Goal: Information Seeking & Learning: Understand process/instructions

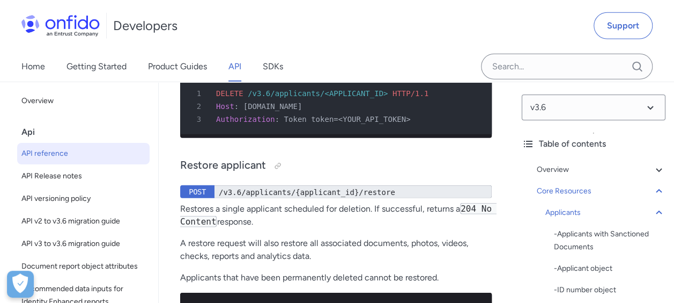
scroll to position [19722, 0]
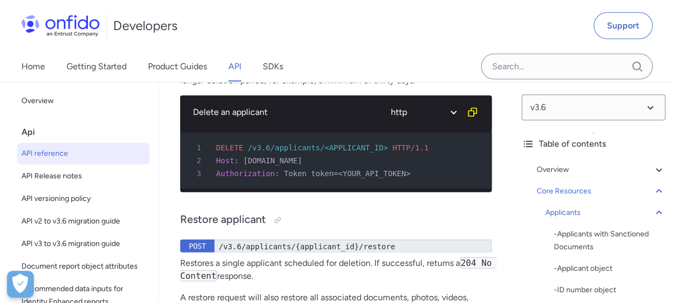
scroll to position [19561, 0]
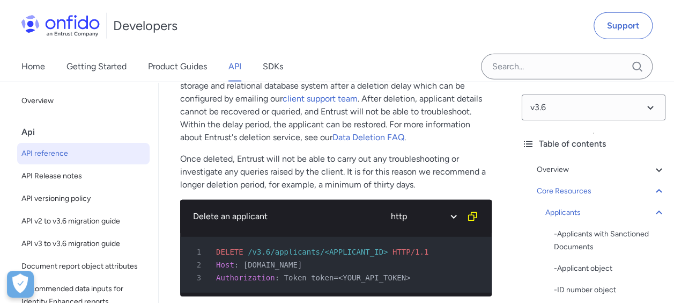
drag, startPoint x: 269, startPoint y: 164, endPoint x: 283, endPoint y: 170, distance: 14.9
drag, startPoint x: 283, startPoint y: 170, endPoint x: 373, endPoint y: 181, distance: 90.8
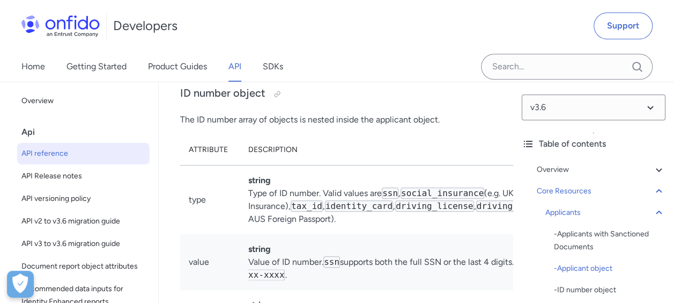
scroll to position [14706, 0]
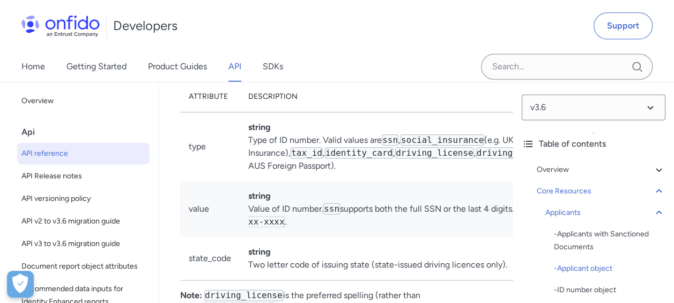
drag, startPoint x: 201, startPoint y: 189, endPoint x: 234, endPoint y: 190, distance: 33.8
drag, startPoint x: 234, startPoint y: 190, endPoint x: 332, endPoint y: 251, distance: 114.6
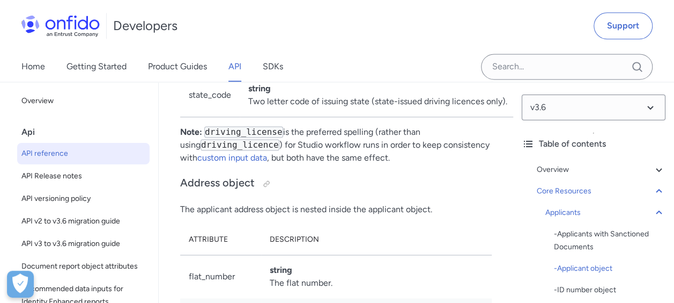
scroll to position [14921, 0]
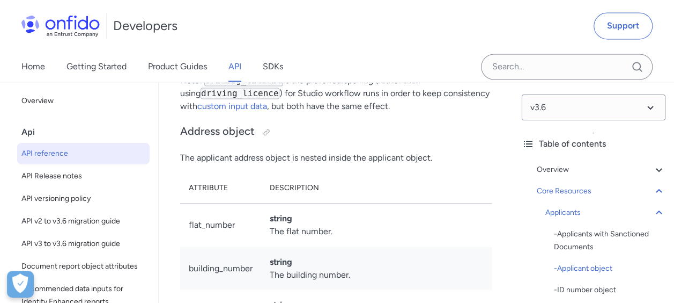
drag, startPoint x: 237, startPoint y: 163, endPoint x: 236, endPoint y: 204, distance: 41.3
drag, startPoint x: 236, startPoint y: 204, endPoint x: 234, endPoint y: 249, distance: 44.6
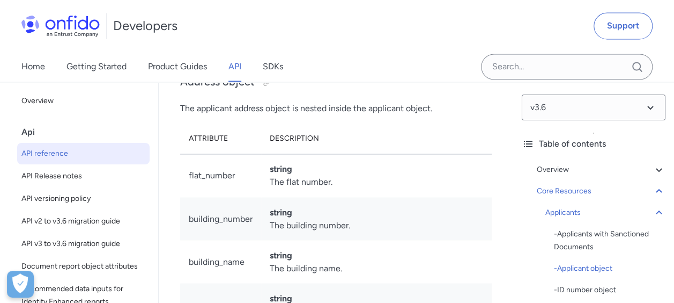
scroll to position [15028, 0]
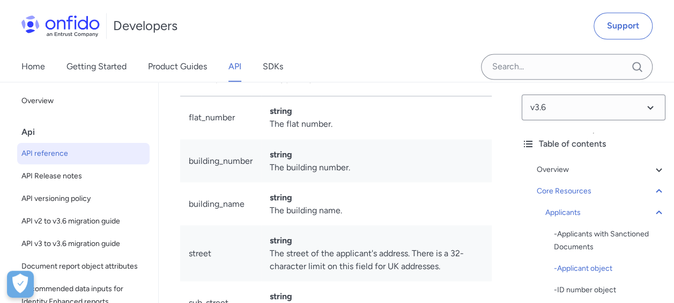
drag, startPoint x: 200, startPoint y: 189, endPoint x: 228, endPoint y: 190, distance: 28.5
drag, startPoint x: 228, startPoint y: 190, endPoint x: 222, endPoint y: 242, distance: 51.8
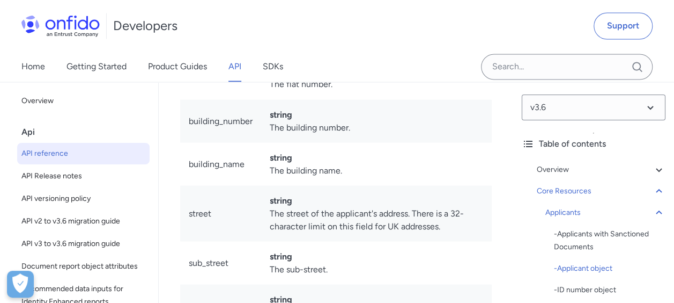
scroll to position [15135, 0]
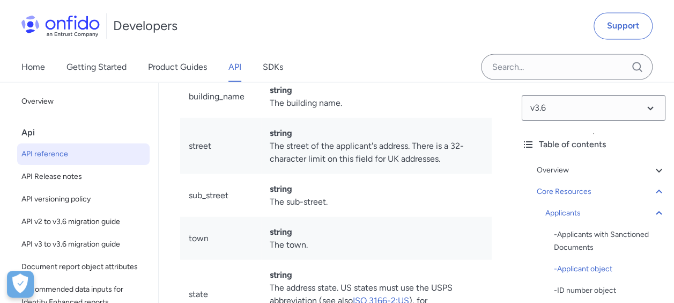
drag, startPoint x: 193, startPoint y: 190, endPoint x: 236, endPoint y: 184, distance: 43.3
drag, startPoint x: 236, startPoint y: 184, endPoint x: 260, endPoint y: 223, distance: 46.0
click at [472, 249] on div "Applicant object Attribute Description id string The unique identifier for the …" at bounding box center [336, 20] width 312 height 2214
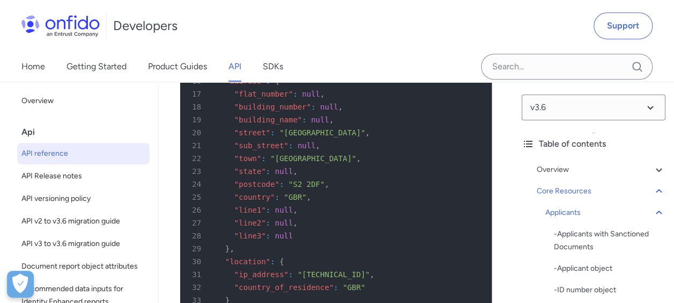
scroll to position [16476, 0]
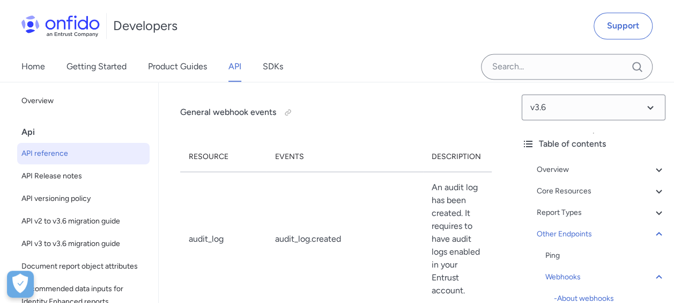
scroll to position [110118, 0]
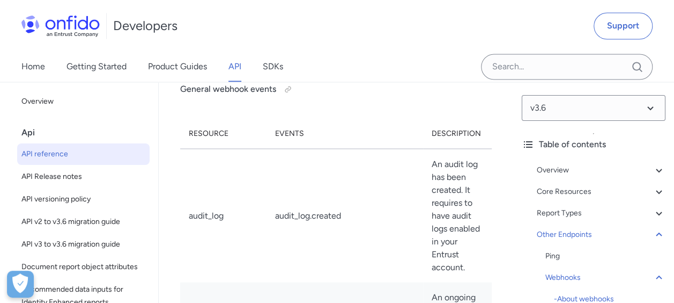
drag, startPoint x: 223, startPoint y: 132, endPoint x: 469, endPoint y: 178, distance: 250.3
drag, startPoint x: 469, startPoint y: 178, endPoint x: 410, endPoint y: 239, distance: 85.3
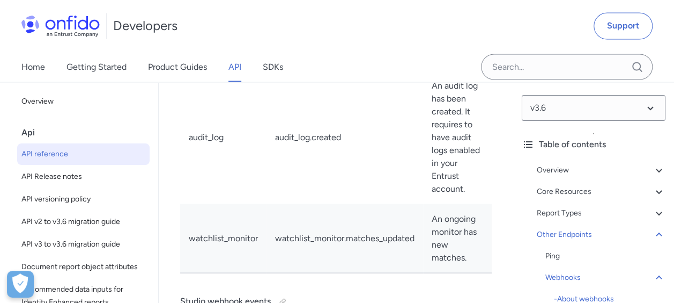
scroll to position [110226, 0]
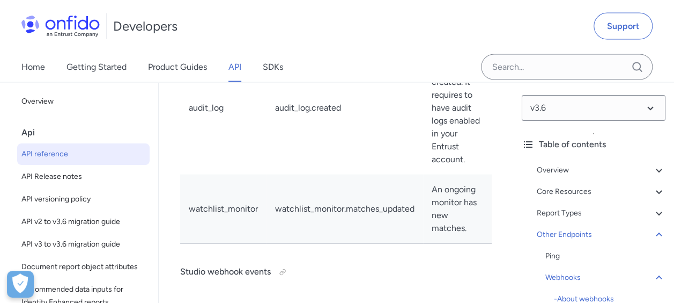
drag, startPoint x: 188, startPoint y: 157, endPoint x: 476, endPoint y: 195, distance: 290.5
drag, startPoint x: 476, startPoint y: 195, endPoint x: 415, endPoint y: 225, distance: 68.1
drag, startPoint x: 311, startPoint y: 187, endPoint x: 480, endPoint y: 189, distance: 168.4
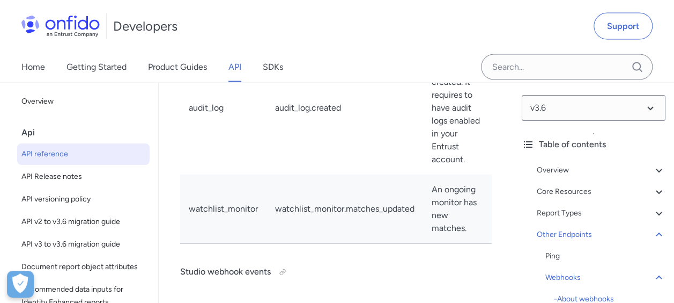
drag, startPoint x: 196, startPoint y: 220, endPoint x: 343, endPoint y: 223, distance: 147.0
drag, startPoint x: 307, startPoint y: 231, endPoint x: 312, endPoint y: 230, distance: 5.4
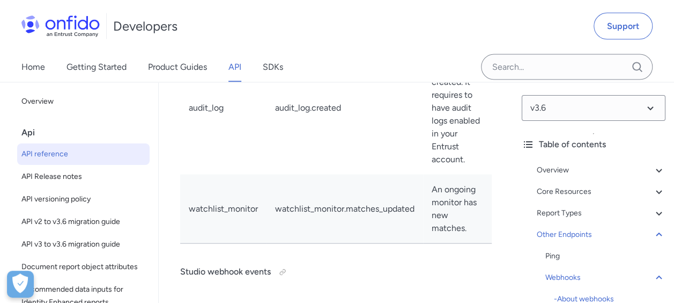
drag, startPoint x: 312, startPoint y: 230, endPoint x: 293, endPoint y: 248, distance: 26.2
drag, startPoint x: 293, startPoint y: 248, endPoint x: 289, endPoint y: 261, distance: 14.1
drag, startPoint x: 289, startPoint y: 261, endPoint x: 321, endPoint y: 279, distance: 36.7
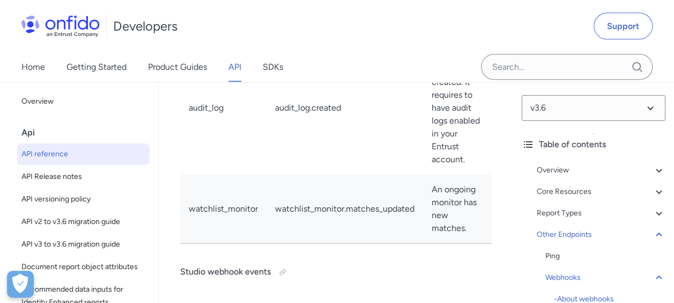
drag, startPoint x: 321, startPoint y: 279, endPoint x: 454, endPoint y: 250, distance: 136.1
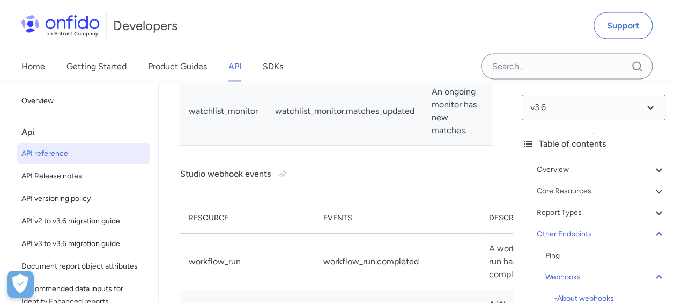
scroll to position [110386, 0]
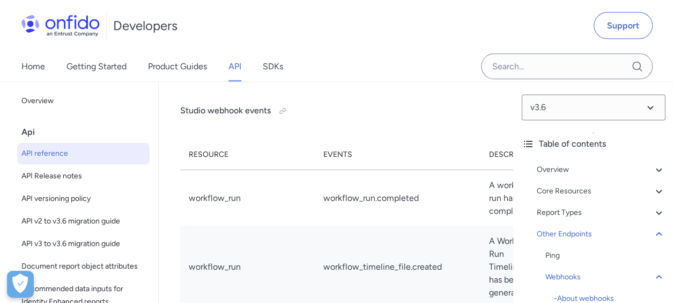
drag, startPoint x: 194, startPoint y: 205, endPoint x: 476, endPoint y: 219, distance: 282.5
drag, startPoint x: 476, startPoint y: 219, endPoint x: 451, endPoint y: 226, distance: 26.7
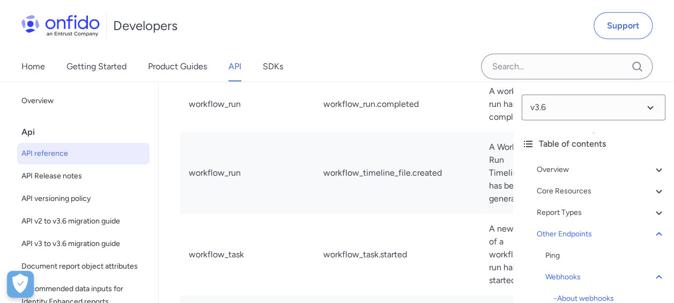
scroll to position [110494, 0]
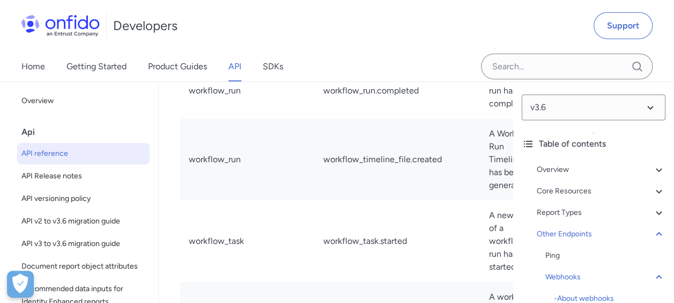
drag, startPoint x: 185, startPoint y: 171, endPoint x: 493, endPoint y: 189, distance: 309.5
drag, startPoint x: 493, startPoint y: 189, endPoint x: 464, endPoint y: 201, distance: 31.6
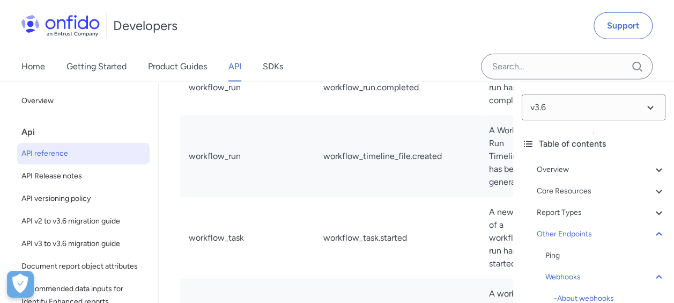
scroll to position [110547, 0]
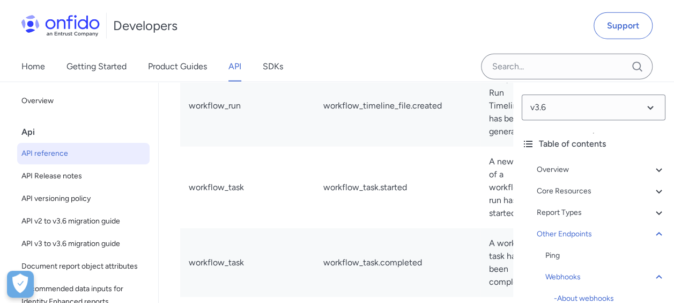
drag, startPoint x: 245, startPoint y: 188, endPoint x: 481, endPoint y: 209, distance: 237.0
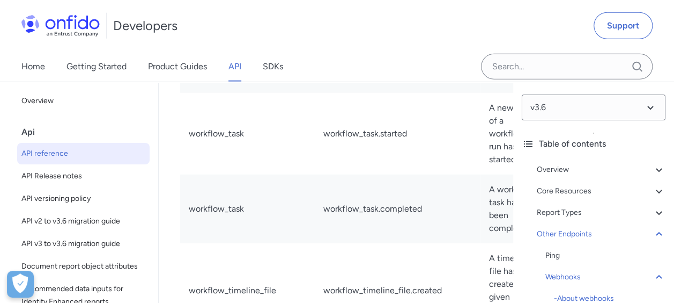
scroll to position [110655, 0]
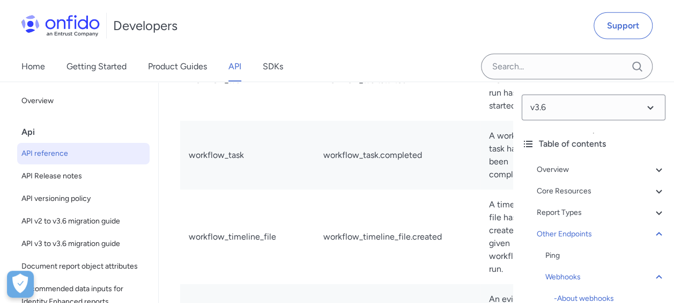
drag, startPoint x: 183, startPoint y: 172, endPoint x: 483, endPoint y: 195, distance: 300.2
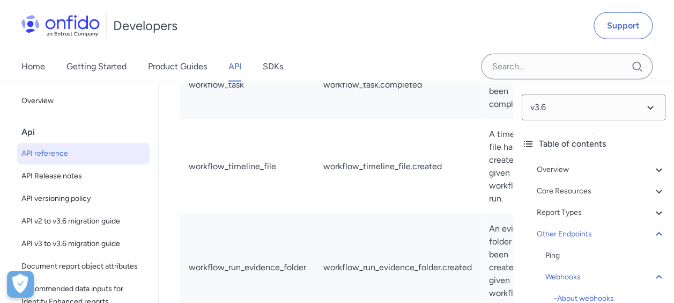
scroll to position [110762, 0]
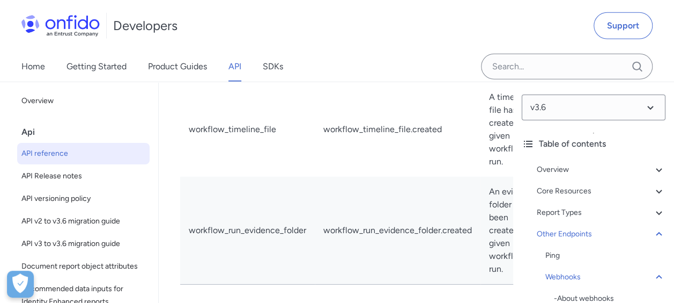
drag, startPoint x: 255, startPoint y: 203, endPoint x: 466, endPoint y: 202, distance: 210.8
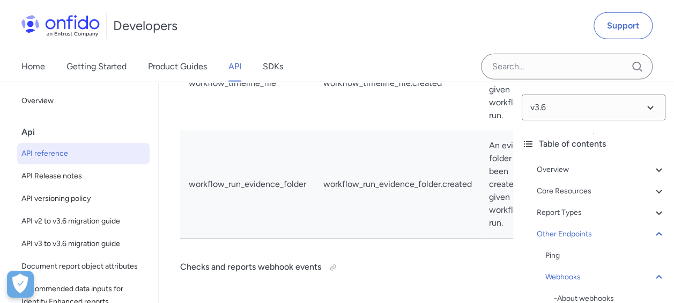
scroll to position [110869, 0]
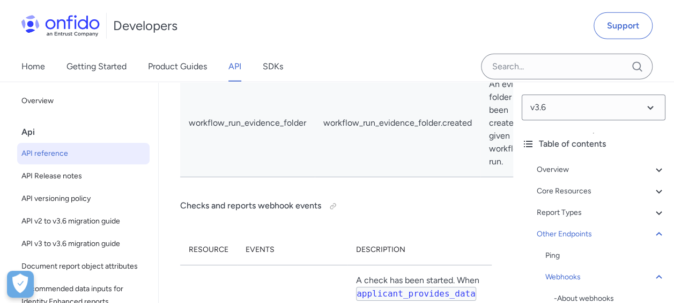
drag, startPoint x: 310, startPoint y: 137, endPoint x: 438, endPoint y: 149, distance: 128.3
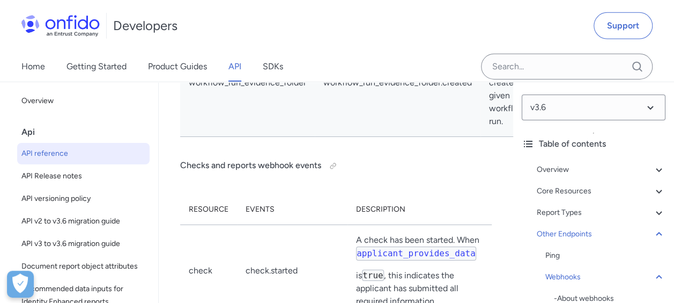
scroll to position [110923, 0]
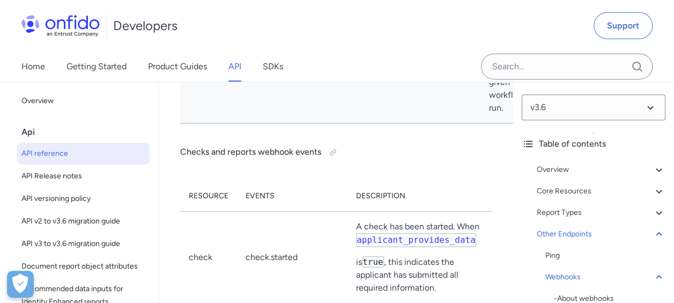
drag, startPoint x: 308, startPoint y: 145, endPoint x: 457, endPoint y: 163, distance: 149.6
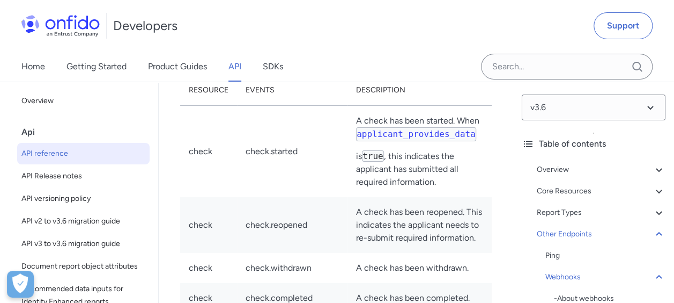
scroll to position [111030, 0]
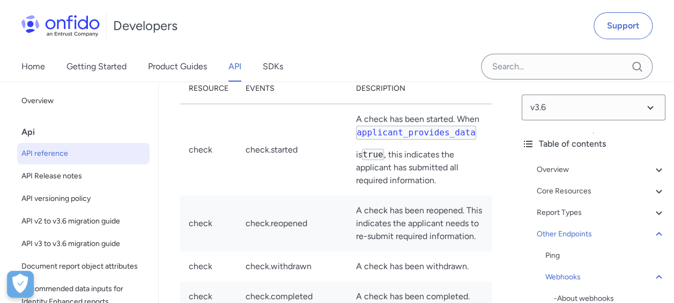
drag, startPoint x: 313, startPoint y: 173, endPoint x: 383, endPoint y: 172, distance: 69.8
drag, startPoint x: 383, startPoint y: 172, endPoint x: 492, endPoint y: 224, distance: 121.4
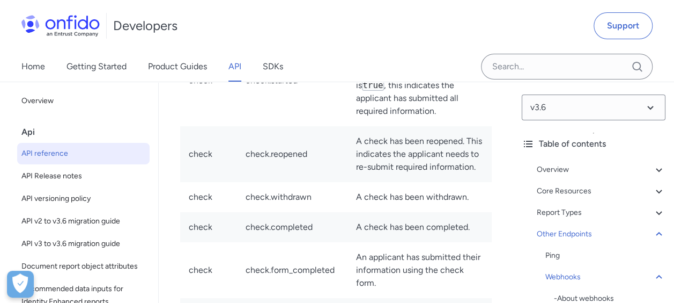
scroll to position [111084, 0]
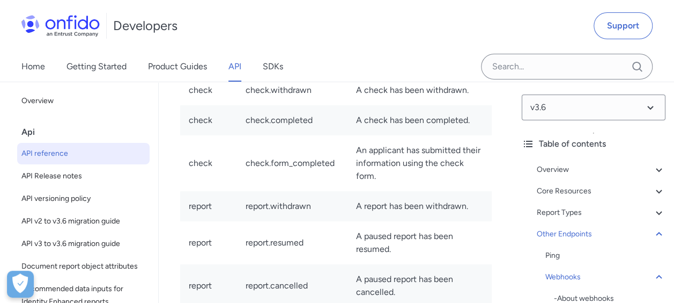
scroll to position [111245, 0]
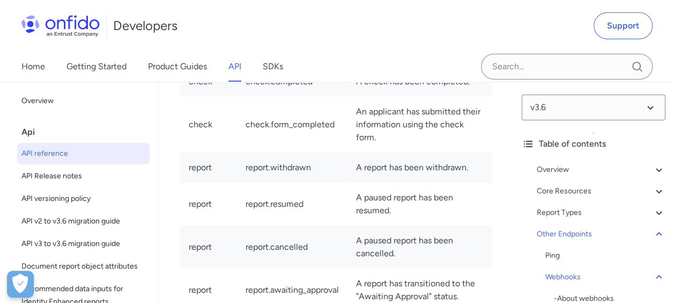
drag, startPoint x: 458, startPoint y: 165, endPoint x: 469, endPoint y: 188, distance: 25.4
drag, startPoint x: 306, startPoint y: 234, endPoint x: 432, endPoint y: 248, distance: 127.3
drag, startPoint x: 432, startPoint y: 248, endPoint x: 439, endPoint y: 253, distance: 8.0
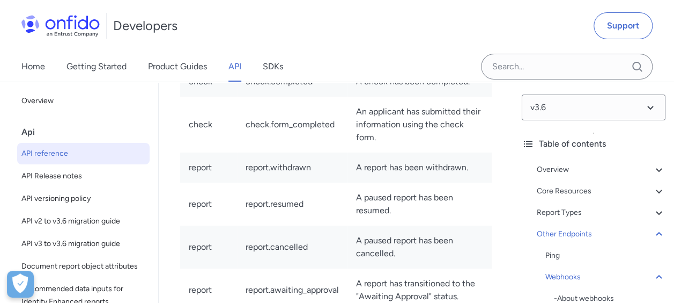
drag, startPoint x: 309, startPoint y: 237, endPoint x: 419, endPoint y: 250, distance: 110.8
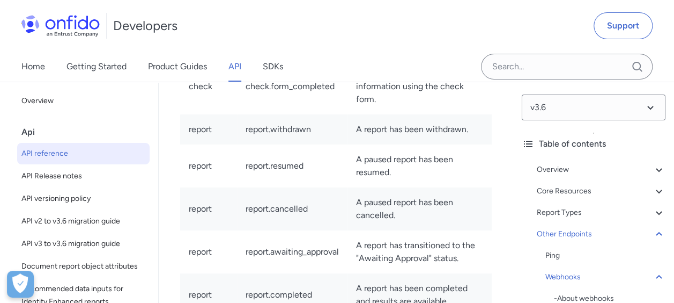
scroll to position [111298, 0]
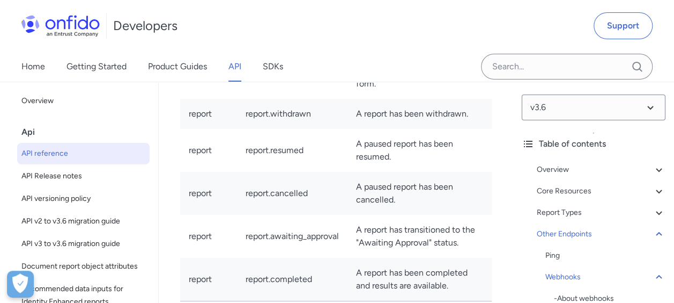
drag, startPoint x: 195, startPoint y: 239, endPoint x: 275, endPoint y: 239, distance: 79.4
drag, startPoint x: 275, startPoint y: 239, endPoint x: 388, endPoint y: 247, distance: 114.0
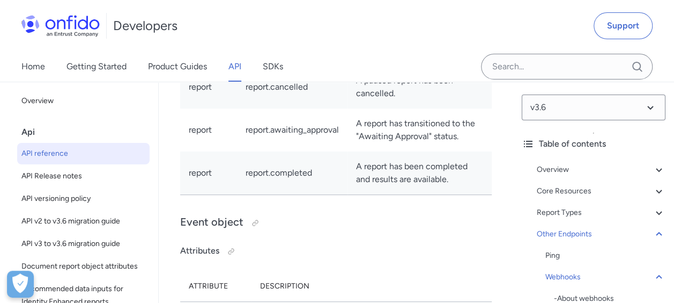
scroll to position [111406, 0]
drag, startPoint x: 308, startPoint y: 182, endPoint x: 404, endPoint y: 200, distance: 98.2
drag, startPoint x: 404, startPoint y: 200, endPoint x: 385, endPoint y: 225, distance: 31.8
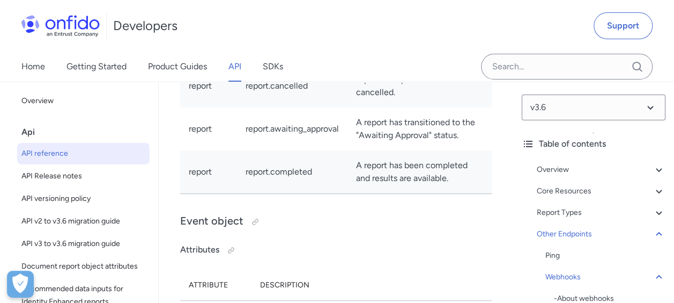
drag, startPoint x: 312, startPoint y: 242, endPoint x: 378, endPoint y: 258, distance: 67.4
drag, startPoint x: 378, startPoint y: 258, endPoint x: 386, endPoint y: 257, distance: 8.6
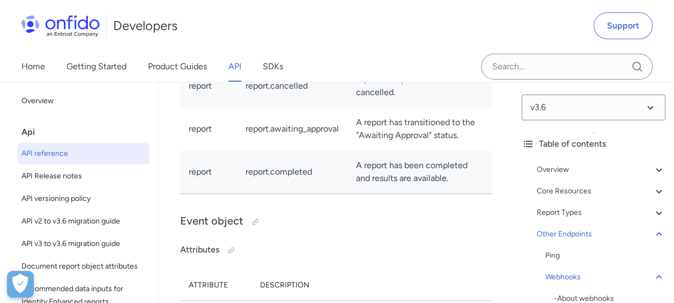
drag, startPoint x: 455, startPoint y: 231, endPoint x: 457, endPoint y: 256, distance: 25.8
drag, startPoint x: 189, startPoint y: 243, endPoint x: 274, endPoint y: 243, distance: 84.2
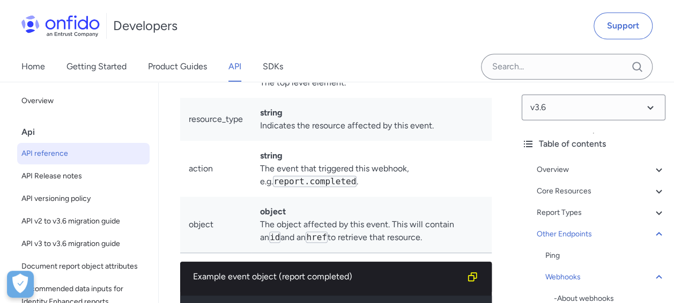
scroll to position [111674, 0]
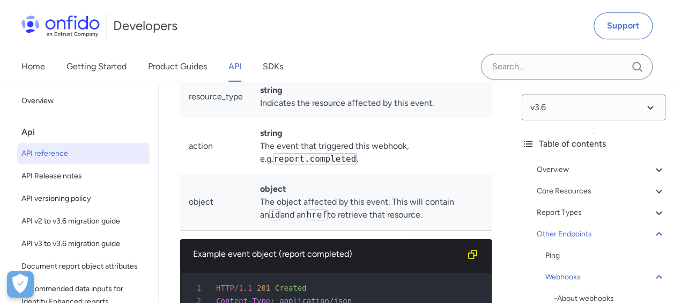
drag, startPoint x: 292, startPoint y: 190, endPoint x: 325, endPoint y: 190, distance: 33.3
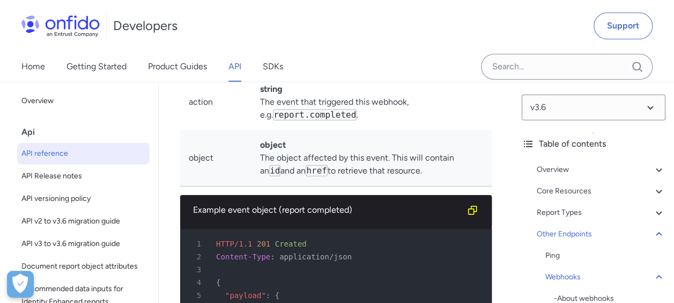
scroll to position [111781, 0]
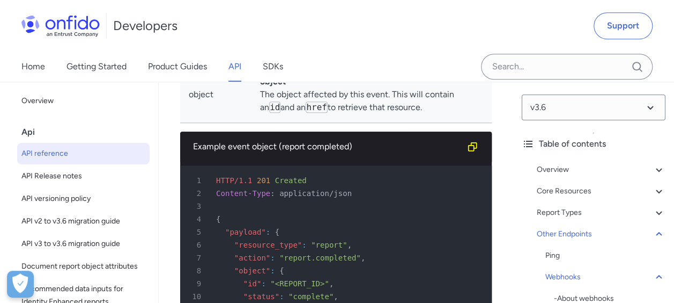
drag, startPoint x: 238, startPoint y: 185, endPoint x: 364, endPoint y: 185, distance: 125.5
drag, startPoint x: 232, startPoint y: 198, endPoint x: 359, endPoint y: 198, distance: 127.1
drag, startPoint x: 230, startPoint y: 210, endPoint x: 381, endPoint y: 211, distance: 150.7
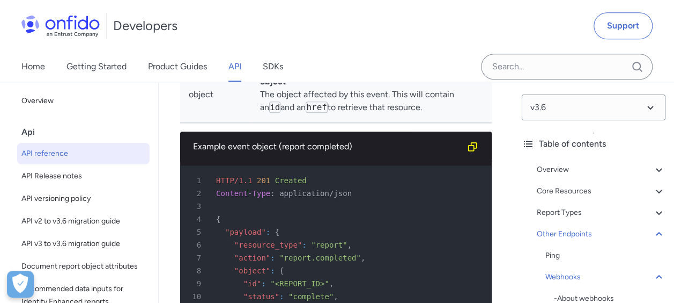
drag, startPoint x: 232, startPoint y: 227, endPoint x: 423, endPoint y: 227, distance: 191.5
drag, startPoint x: 238, startPoint y: 234, endPoint x: 388, endPoint y: 238, distance: 150.8
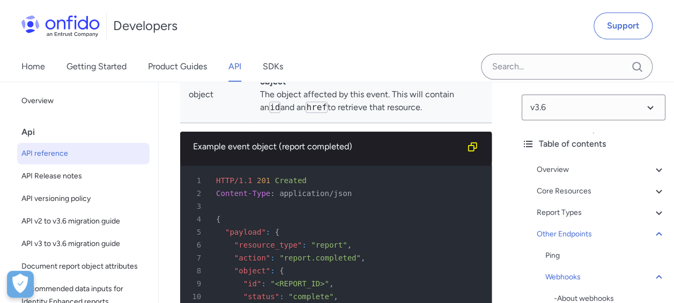
drag, startPoint x: 388, startPoint y: 238, endPoint x: 378, endPoint y: 257, distance: 22.1
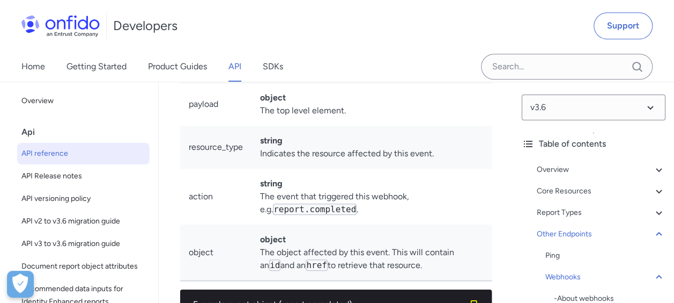
scroll to position [111567, 0]
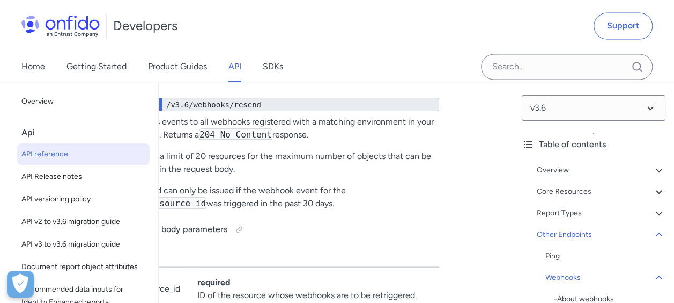
scroll to position [0, 61]
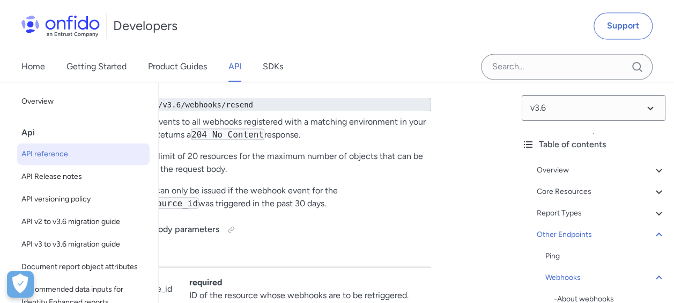
drag, startPoint x: 219, startPoint y: 146, endPoint x: 486, endPoint y: 154, distance: 267.3
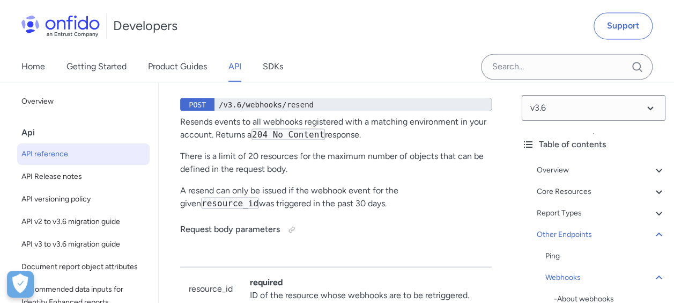
drag, startPoint x: 414, startPoint y: 149, endPoint x: 137, endPoint y: 162, distance: 277.1
drag, startPoint x: 137, startPoint y: 162, endPoint x: 200, endPoint y: 151, distance: 63.7
drag, startPoint x: 319, startPoint y: 183, endPoint x: 467, endPoint y: 222, distance: 153.0
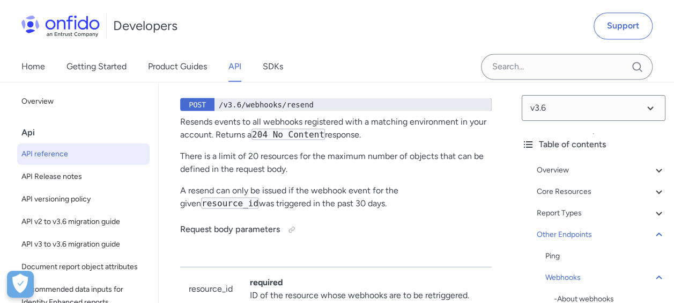
drag, startPoint x: 467, startPoint y: 222, endPoint x: 455, endPoint y: 221, distance: 11.8
drag, startPoint x: 329, startPoint y: 210, endPoint x: 303, endPoint y: 210, distance: 26.8
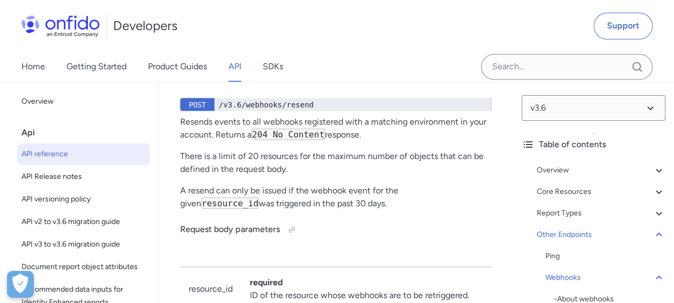
drag, startPoint x: 303, startPoint y: 210, endPoint x: 443, endPoint y: 229, distance: 141.8
drag, startPoint x: 443, startPoint y: 229, endPoint x: 433, endPoint y: 229, distance: 10.2
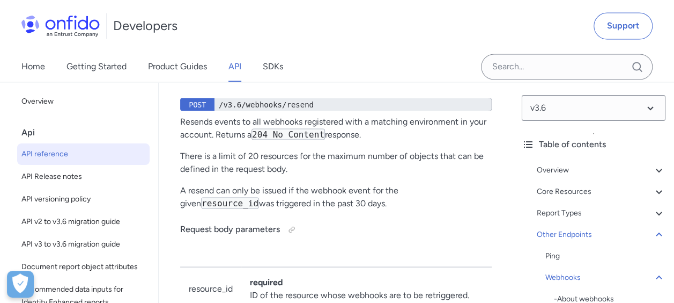
scroll to position [120297, 0]
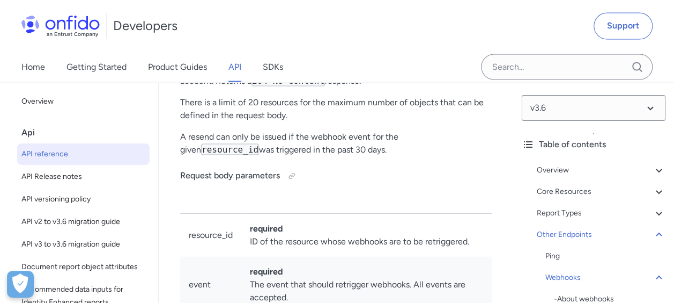
drag, startPoint x: 353, startPoint y: 207, endPoint x: 399, endPoint y: 247, distance: 60.8
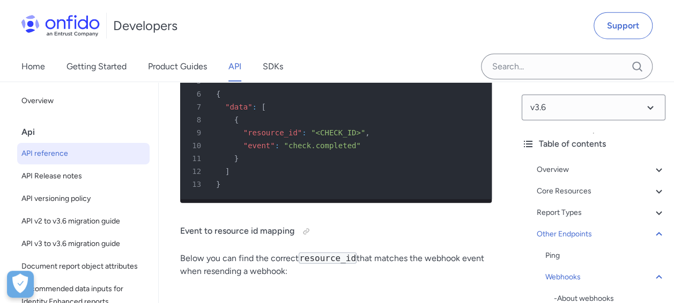
scroll to position [120673, 0]
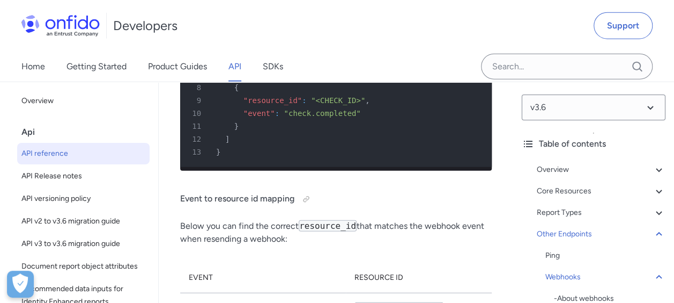
drag, startPoint x: 238, startPoint y: 209, endPoint x: 331, endPoint y: 210, distance: 93.3
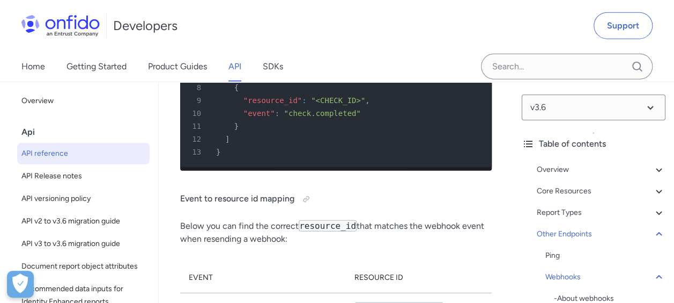
drag, startPoint x: 264, startPoint y: 234, endPoint x: 345, endPoint y: 241, distance: 81.8
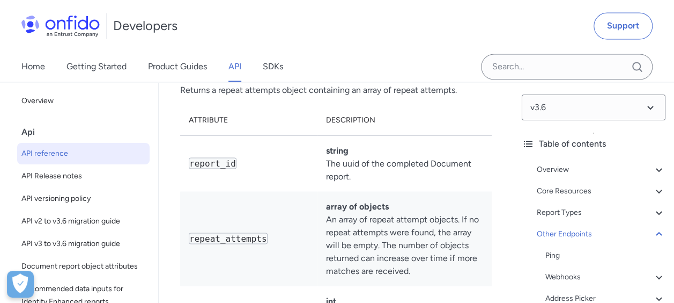
scroll to position [124213, 0]
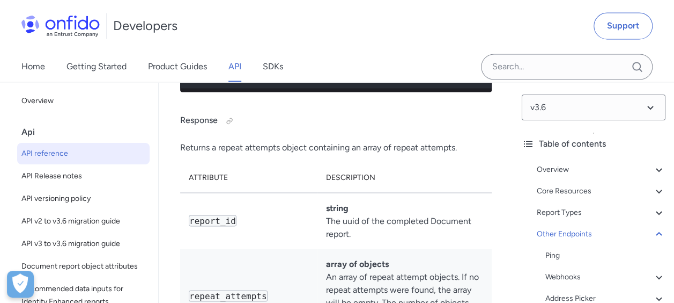
drag, startPoint x: 330, startPoint y: 209, endPoint x: 482, endPoint y: 210, distance: 151.3
drag, startPoint x: 180, startPoint y: 236, endPoint x: 411, endPoint y: 244, distance: 231.9
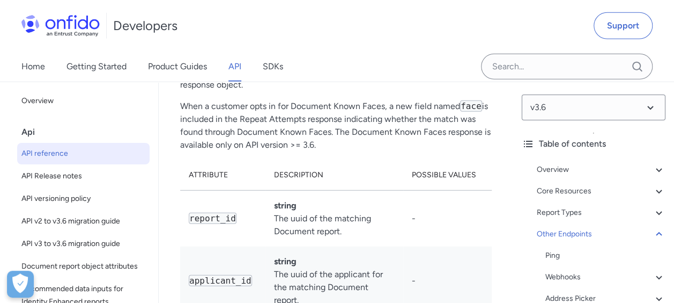
scroll to position [124803, 0]
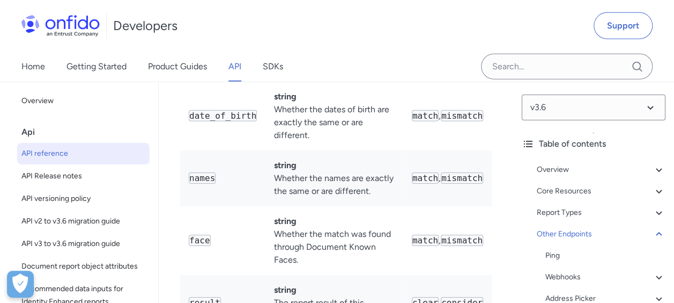
scroll to position [125125, 0]
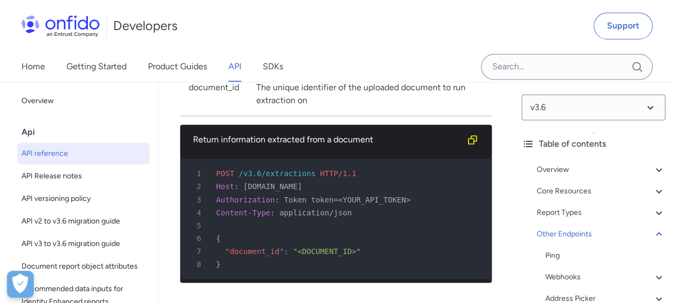
scroll to position [126198, 0]
